Goal: Communication & Community: Answer question/provide support

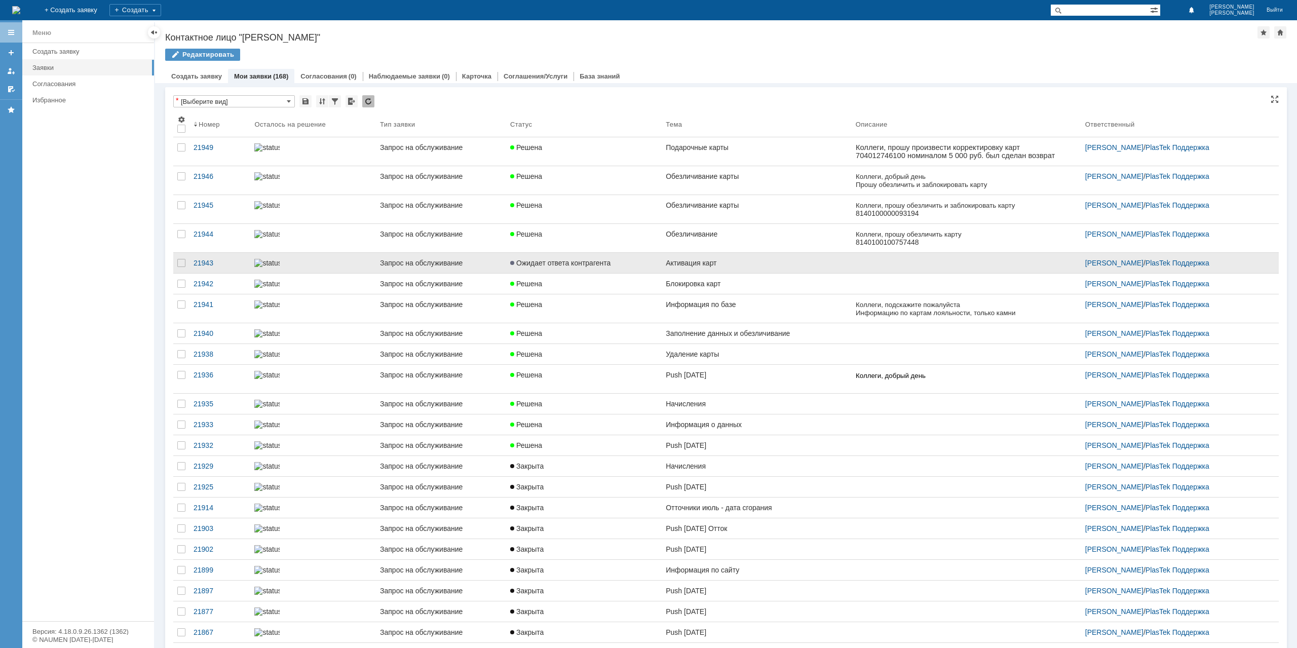
click at [745, 254] on link "Активация карт" at bounding box center [756, 263] width 190 height 20
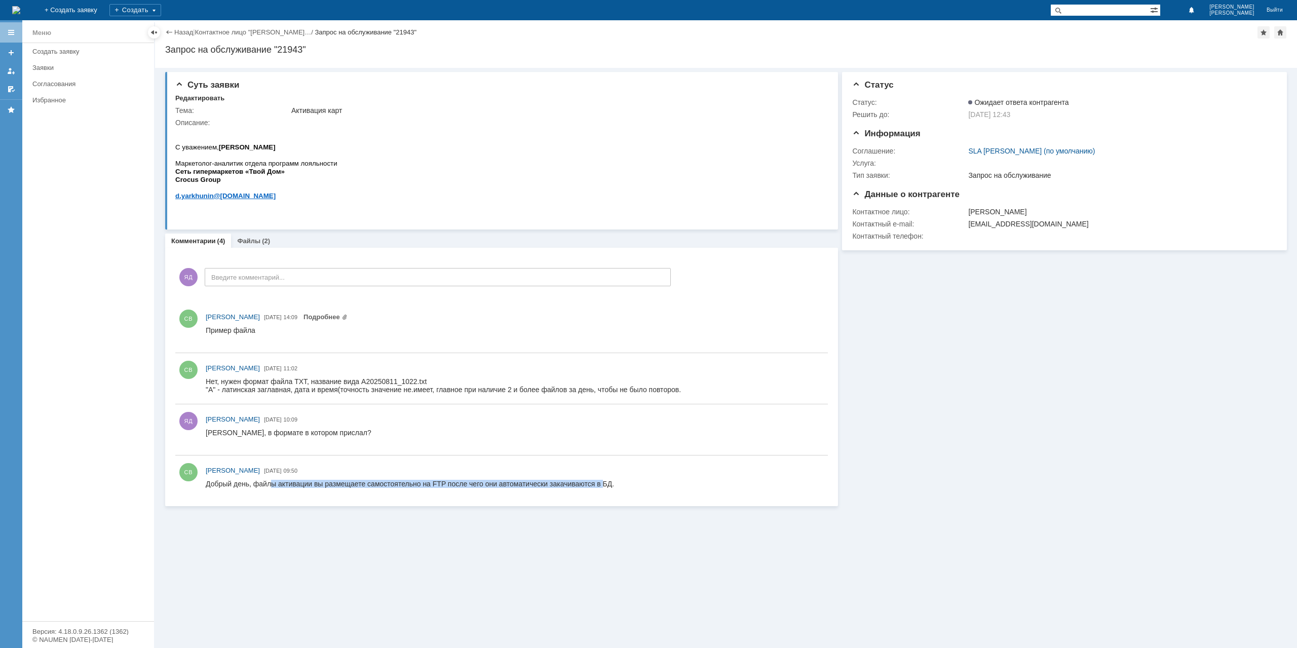
drag, startPoint x: 272, startPoint y: 483, endPoint x: 605, endPoint y: 485, distance: 332.2
click at [605, 485] on div "Добрый день, файлы активации вы размещаете самостоятельно на FTP после чего они…" at bounding box center [410, 484] width 408 height 8
drag, startPoint x: 243, startPoint y: 382, endPoint x: 336, endPoint y: 382, distance: 93.2
click at [335, 382] on div "Нет, нужен формат файла TXT, название вида A20250811_1022.txt" at bounding box center [443, 381] width 475 height 8
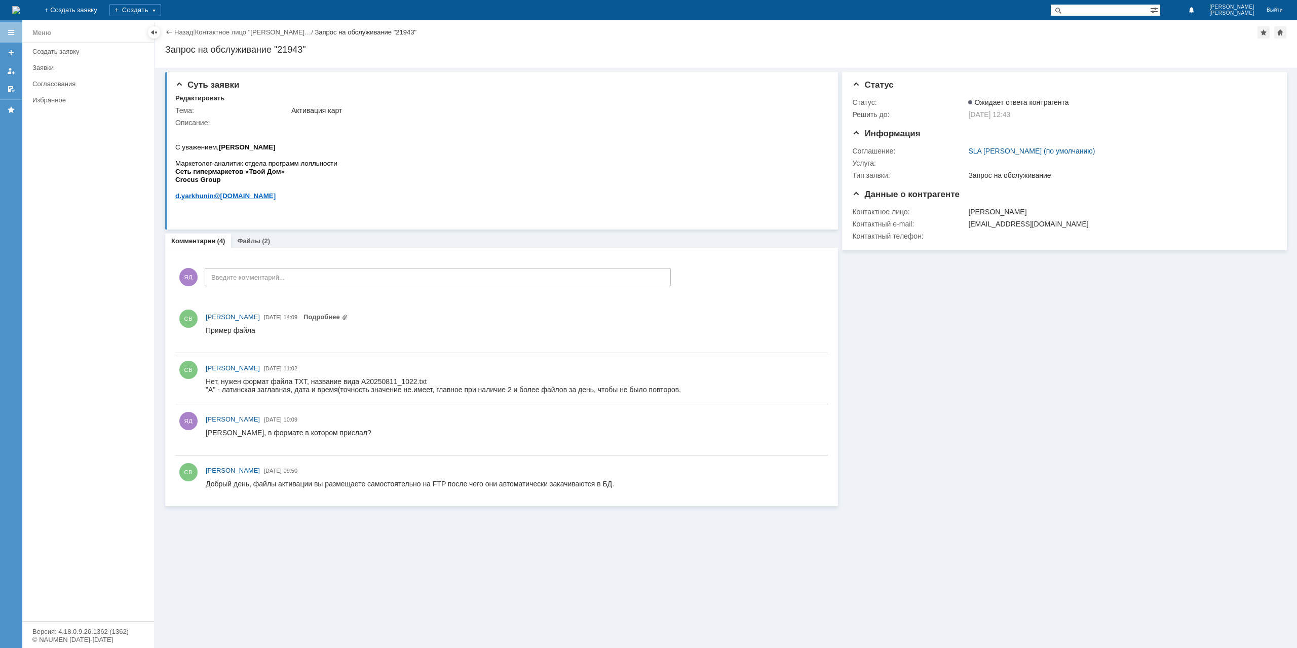
click at [337, 382] on div "Нет, нужен формат файла TXT, название вида A20250811_1022.txt" at bounding box center [443, 381] width 475 height 8
drag, startPoint x: 259, startPoint y: 388, endPoint x: 661, endPoint y: 386, distance: 402.1
click at [661, 386] on span ""A" - латинская заглавная, дата и время(точность значение не.имеет, главное при…" at bounding box center [443, 389] width 475 height 8
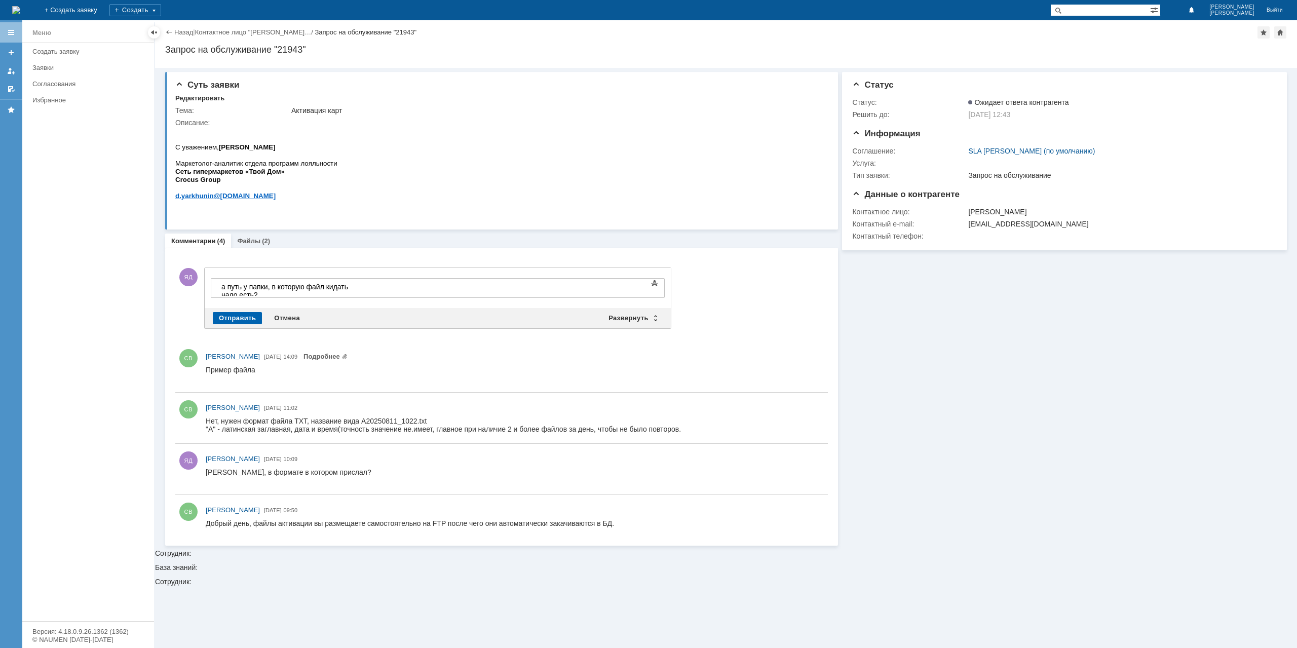
click at [240, 320] on div "Отправить" at bounding box center [237, 318] width 49 height 12
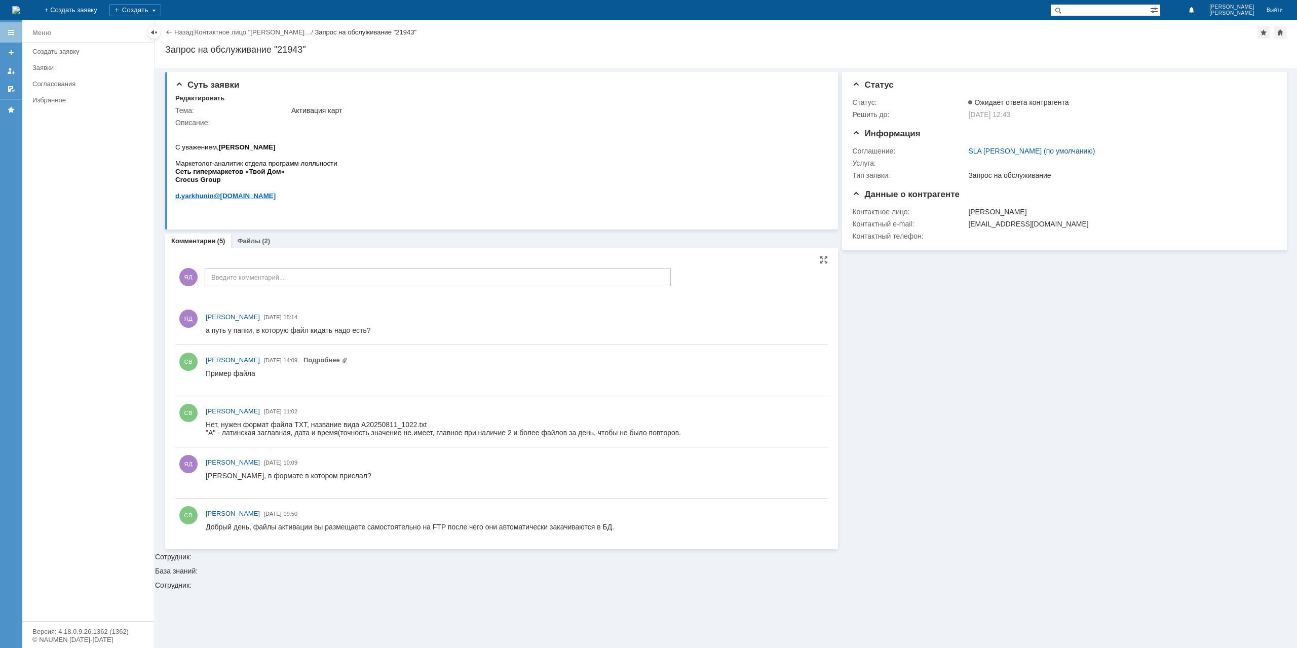
drag, startPoint x: 448, startPoint y: 836, endPoint x: 398, endPoint y: 421, distance: 418.3
click at [384, 421] on div "Нет, нужен формат файла TXT, название вида A20250811_1022.txt" at bounding box center [443, 424] width 475 height 8
drag, startPoint x: 362, startPoint y: 422, endPoint x: 415, endPoint y: 424, distance: 52.7
click at [415, 424] on div "Нет, нужен формат файла TXT, название вида A20250811_1022.txt" at bounding box center [443, 424] width 475 height 8
copy div "A20250811_1022"
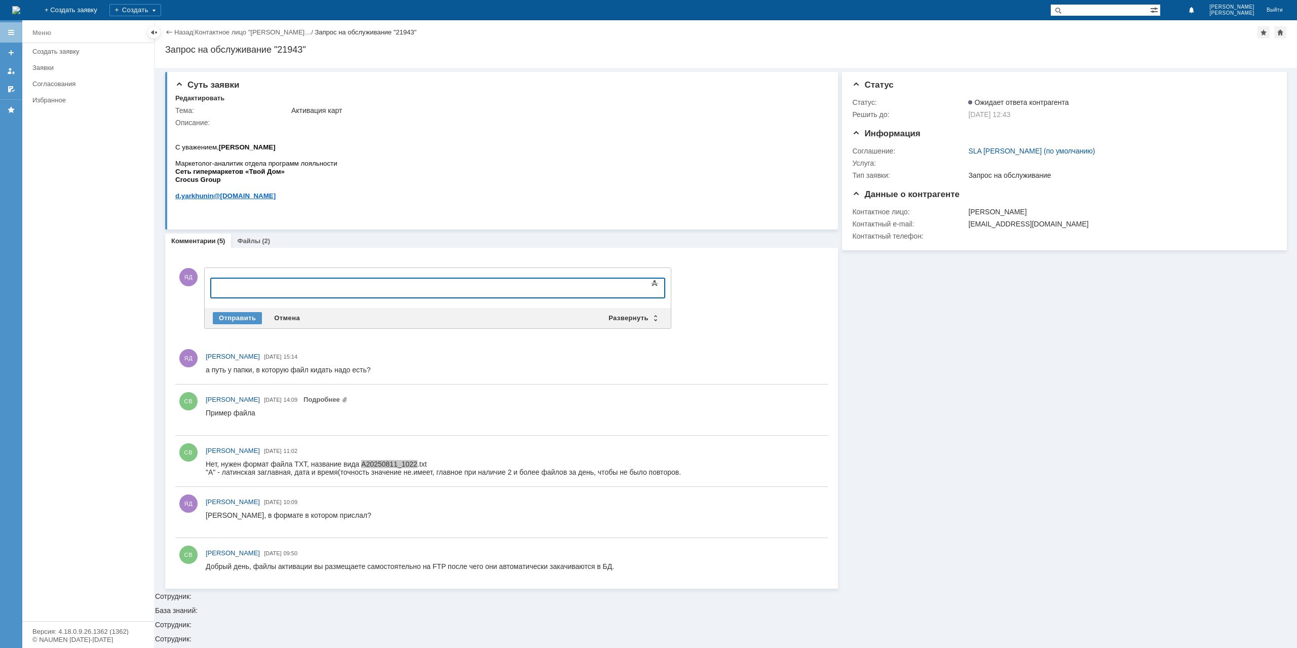
click at [285, 323] on div "Отправить Отмена Развернуть Свернуть" at bounding box center [438, 318] width 466 height 20
